Goal: Task Accomplishment & Management: Manage account settings

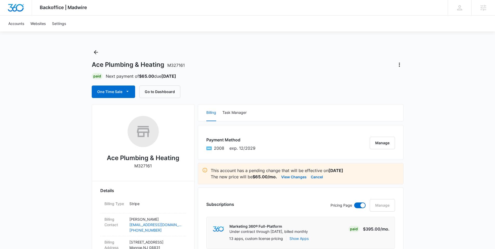
scroll to position [17, 0]
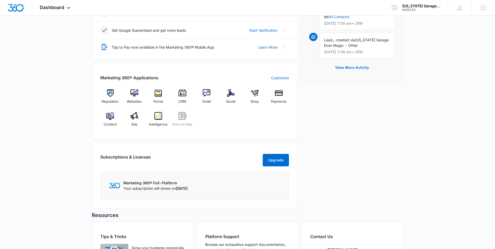
scroll to position [218, 0]
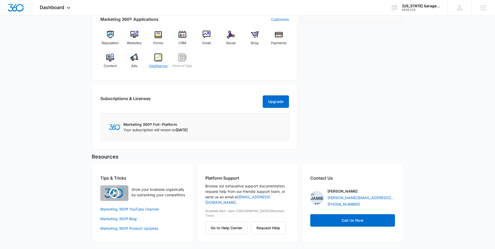
click at [163, 63] on span "Intelligence" at bounding box center [158, 65] width 18 height 5
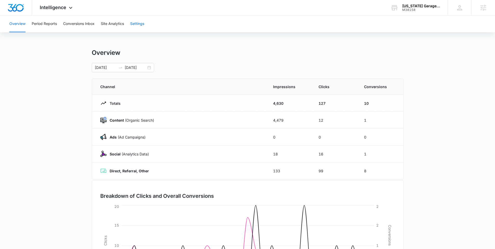
click at [137, 23] on button "Settings" at bounding box center [137, 24] width 14 height 17
